Goal: Information Seeking & Learning: Learn about a topic

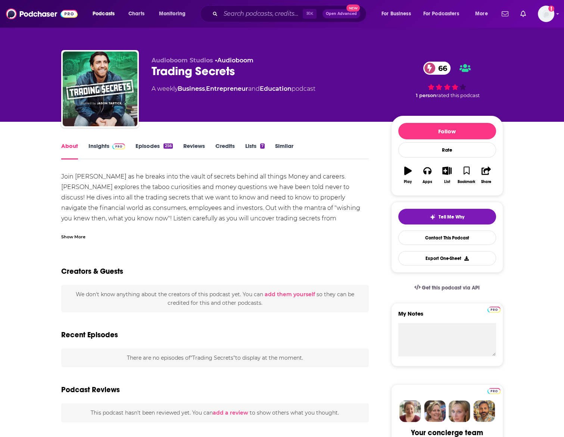
click at [97, 210] on div "Join [PERSON_NAME] as he breaks into the vault of secrets behind all things Mon…" at bounding box center [215, 213] width 308 height 84
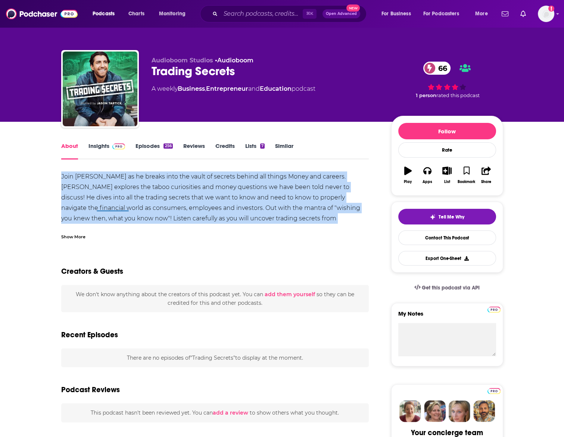
copy div "Join [PERSON_NAME] as he breaks into the vault of secrets behind all things Mon…"
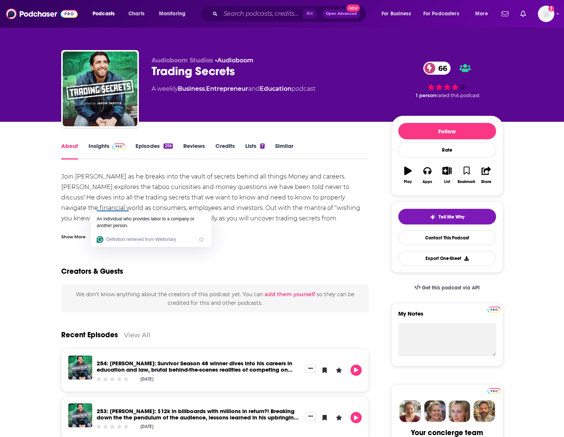
click at [154, 64] on div "Trading Secrets 66" at bounding box center [266, 71] width 228 height 15
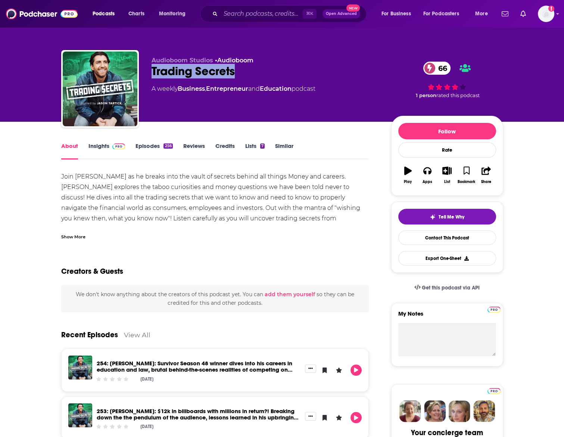
drag, startPoint x: 182, startPoint y: 71, endPoint x: 271, endPoint y: 71, distance: 88.4
click at [271, 71] on div "Trading Secrets 66" at bounding box center [266, 71] width 228 height 15
copy h1 "Trading Secrets"
click at [236, 71] on div "Trading Secrets 66" at bounding box center [266, 71] width 228 height 15
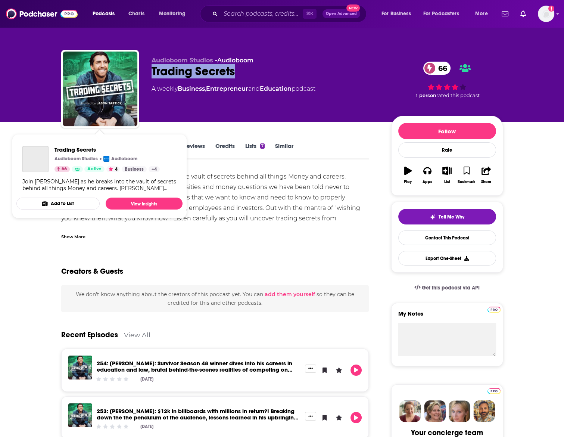
drag, startPoint x: 239, startPoint y: 71, endPoint x: 145, endPoint y: 74, distance: 93.7
click at [145, 74] on div "Audioboom Studios • Audioboom Trading Secrets 66 A weekly Business , Entreprene…" at bounding box center [282, 90] width 442 height 81
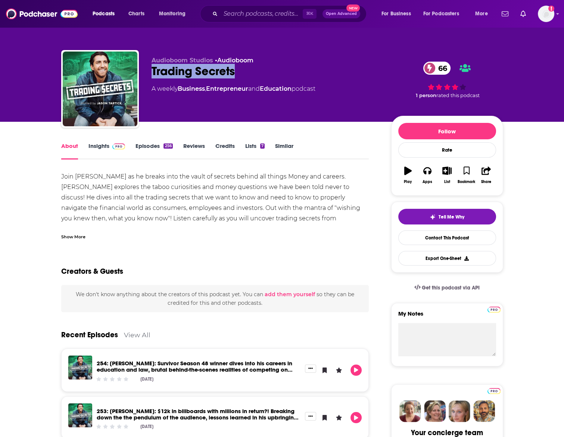
copy h1 "Trading Secrets"
